Goal: Information Seeking & Learning: Learn about a topic

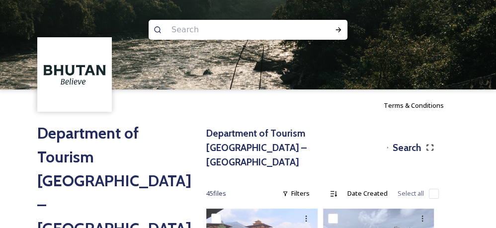
click at [200, 31] on input at bounding box center [235, 30] width 136 height 22
type input "punakha"
click at [338, 30] on icon at bounding box center [338, 29] width 5 height 5
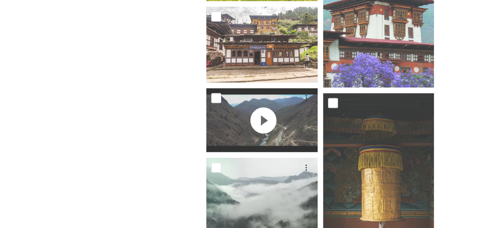
scroll to position [963, 0]
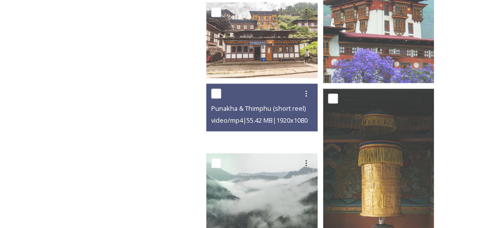
click at [259, 119] on video "Punakha & Thimphu (short reel)" at bounding box center [263, 116] width 114 height 64
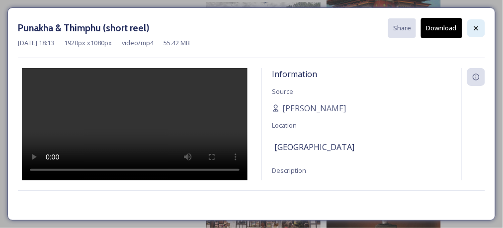
click at [481, 29] on div at bounding box center [476, 28] width 18 height 18
